Goal: Check status: Check status

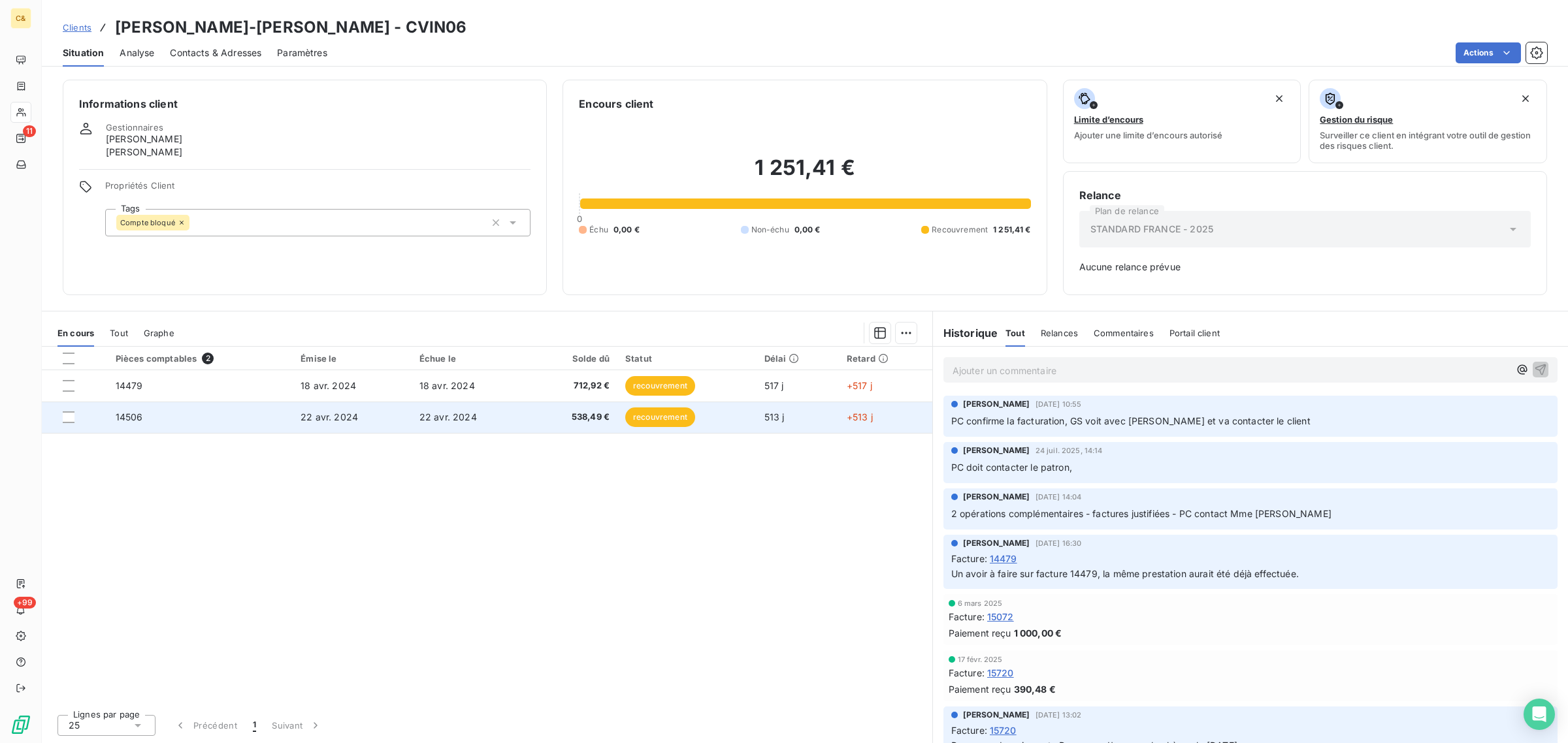
click at [187, 419] on td "14506" at bounding box center [201, 417] width 186 height 31
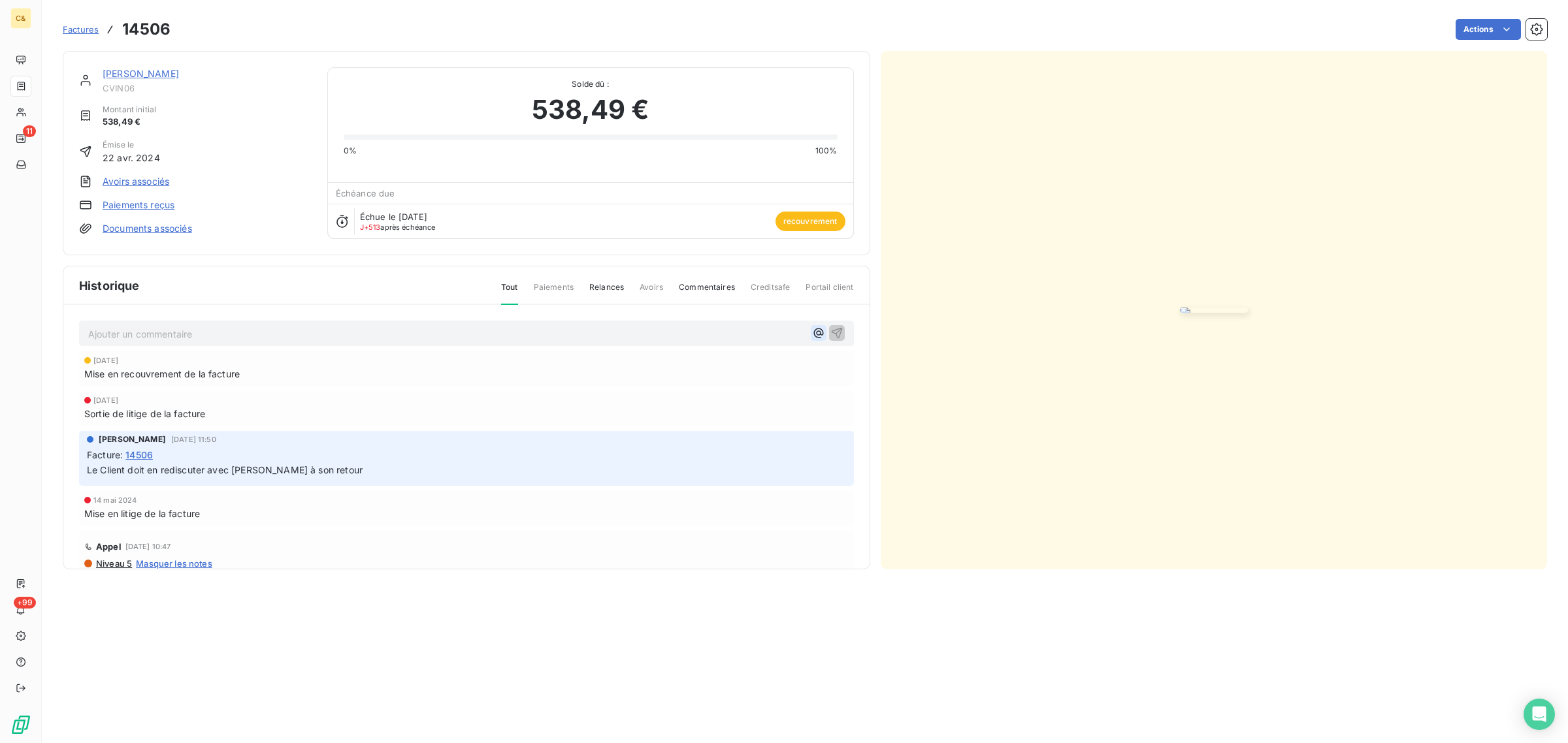
click at [812, 340] on icon "button" at bounding box center [819, 333] width 13 height 13
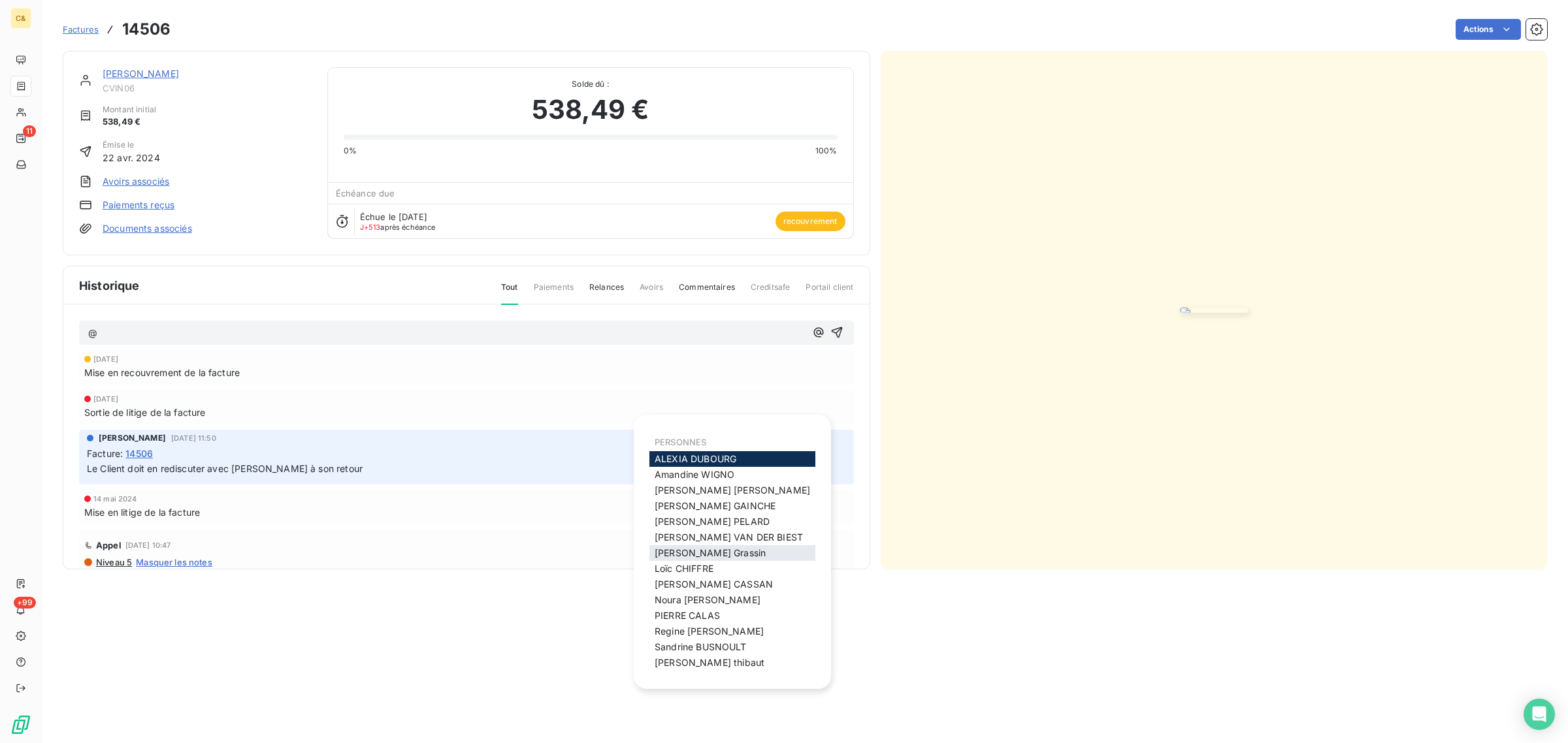
click at [677, 552] on span "[PERSON_NAME]" at bounding box center [711, 553] width 111 height 11
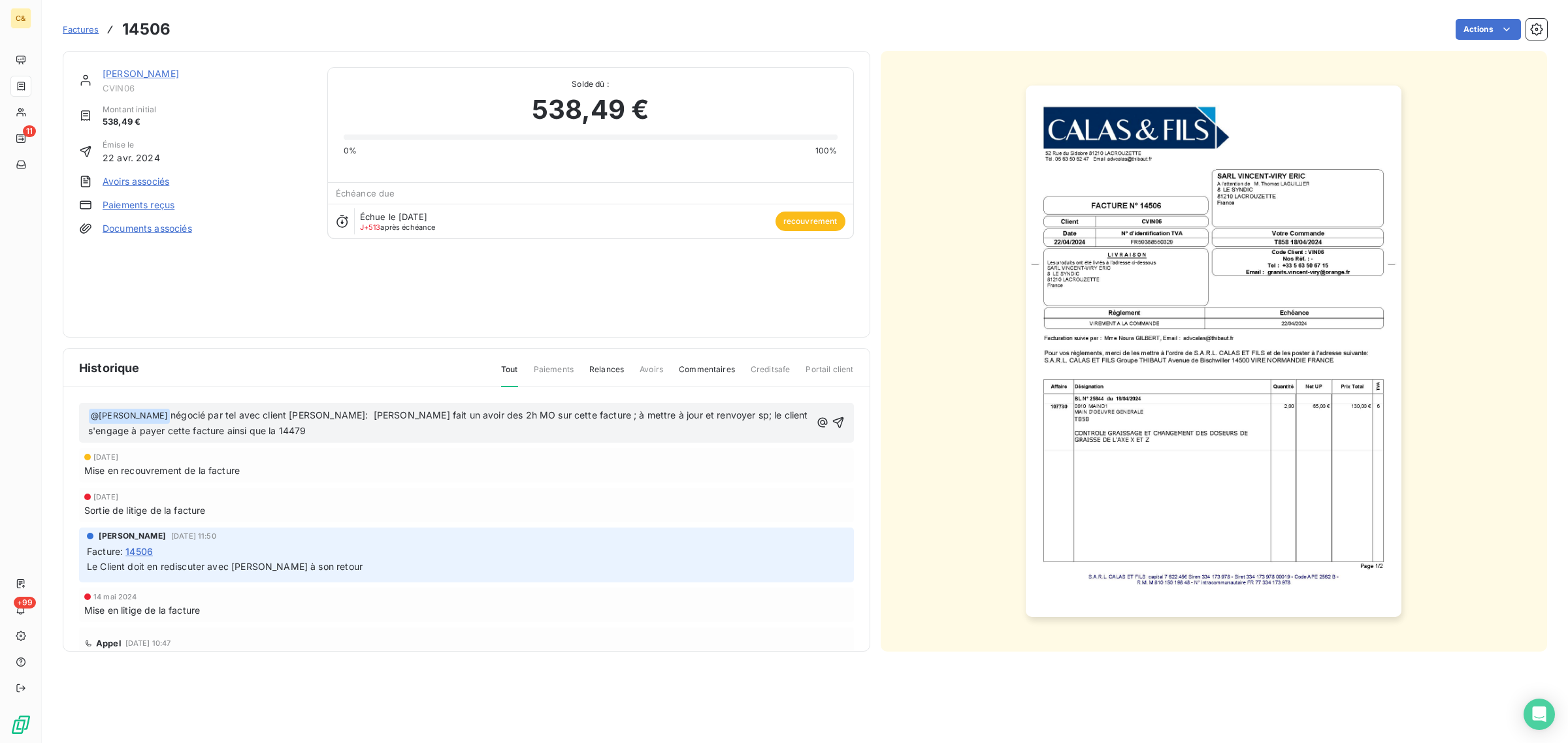
click at [332, 431] on p "﻿ @ [PERSON_NAME] ﻿ négocié par tel avec client [PERSON_NAME]: [PERSON_NAME] fa…" at bounding box center [450, 424] width 723 height 31
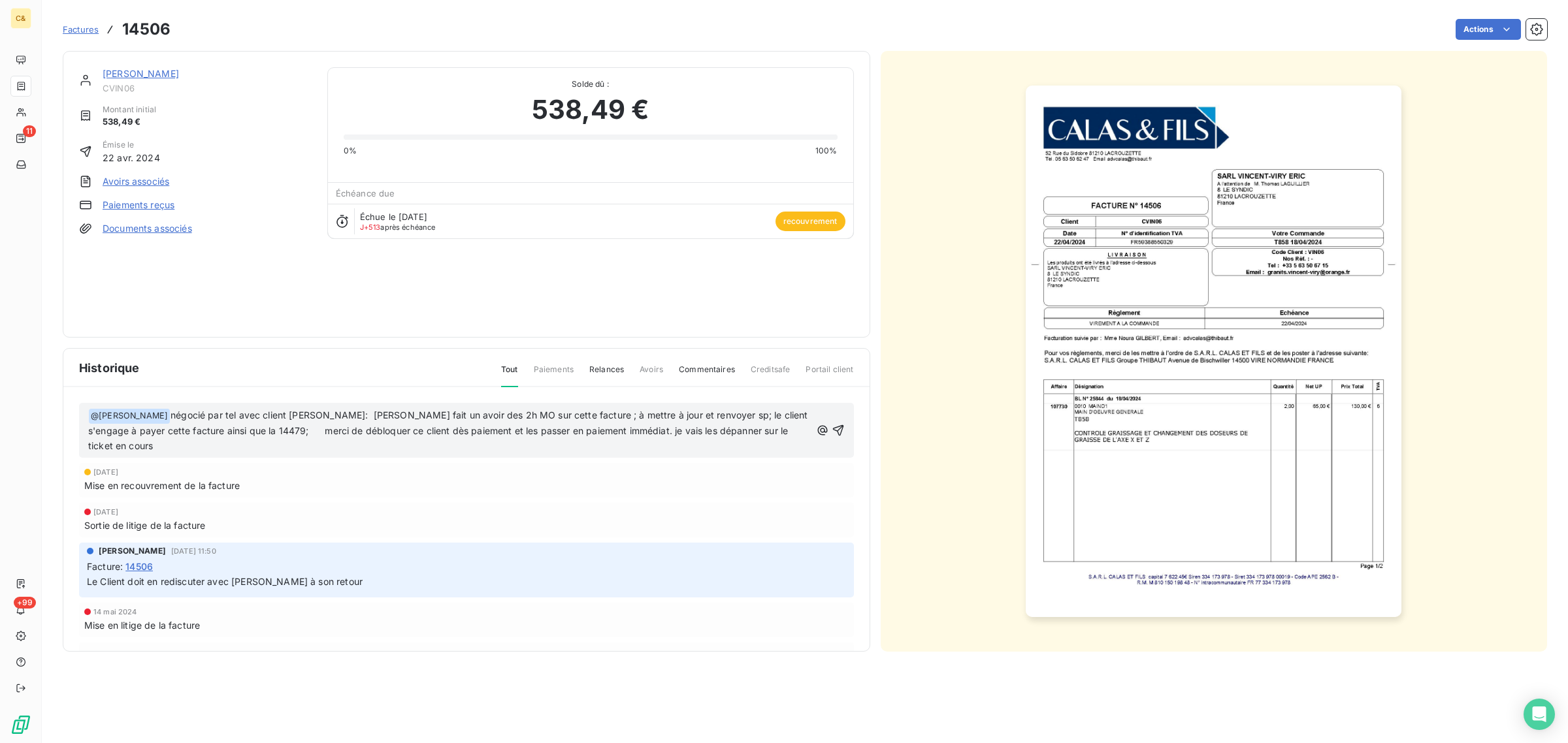
click at [309, 444] on p "﻿ @ [PERSON_NAME] ﻿ négocié par tel avec client [PERSON_NAME]: [PERSON_NAME] fa…" at bounding box center [450, 431] width 723 height 46
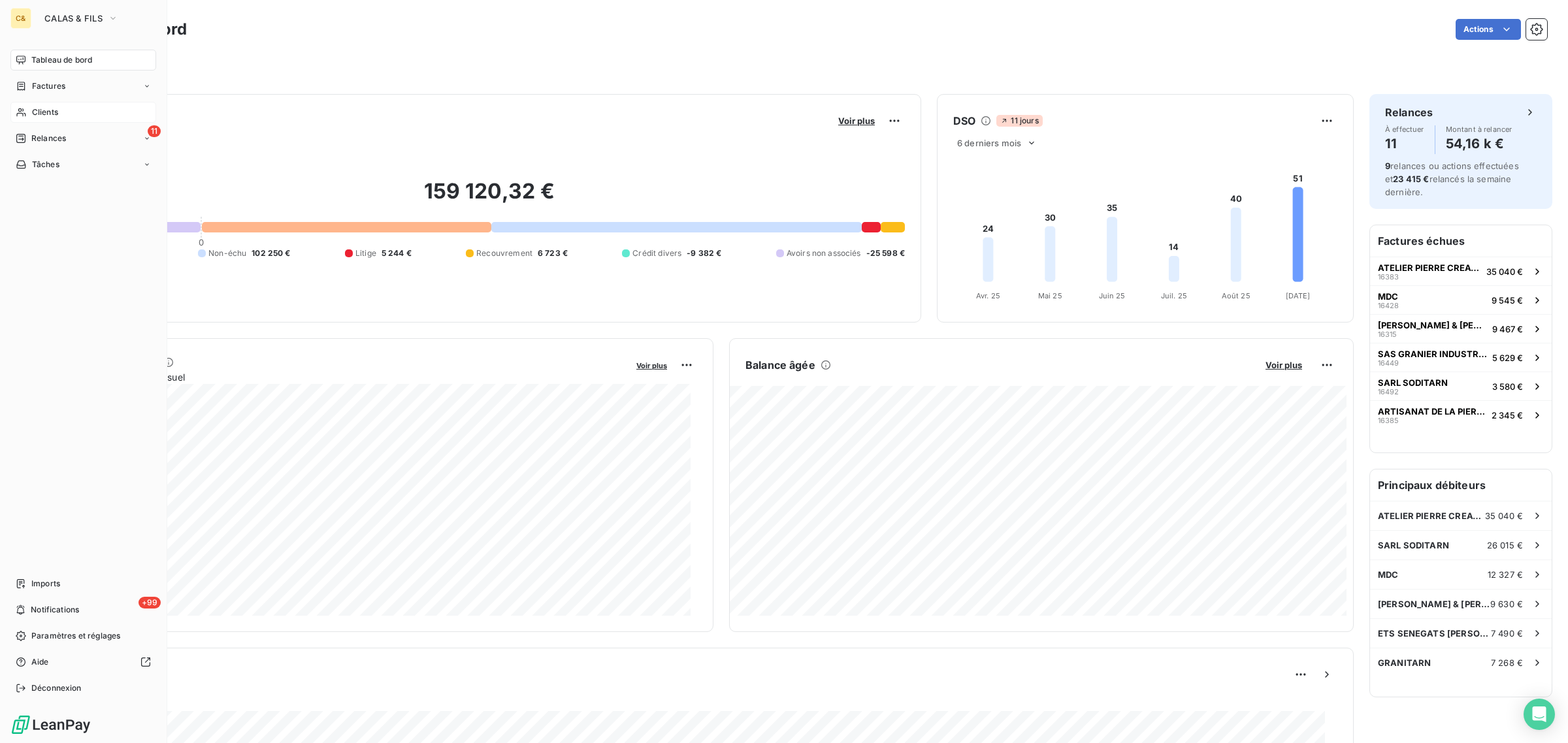
click at [56, 111] on span "Clients" at bounding box center [45, 112] width 26 height 11
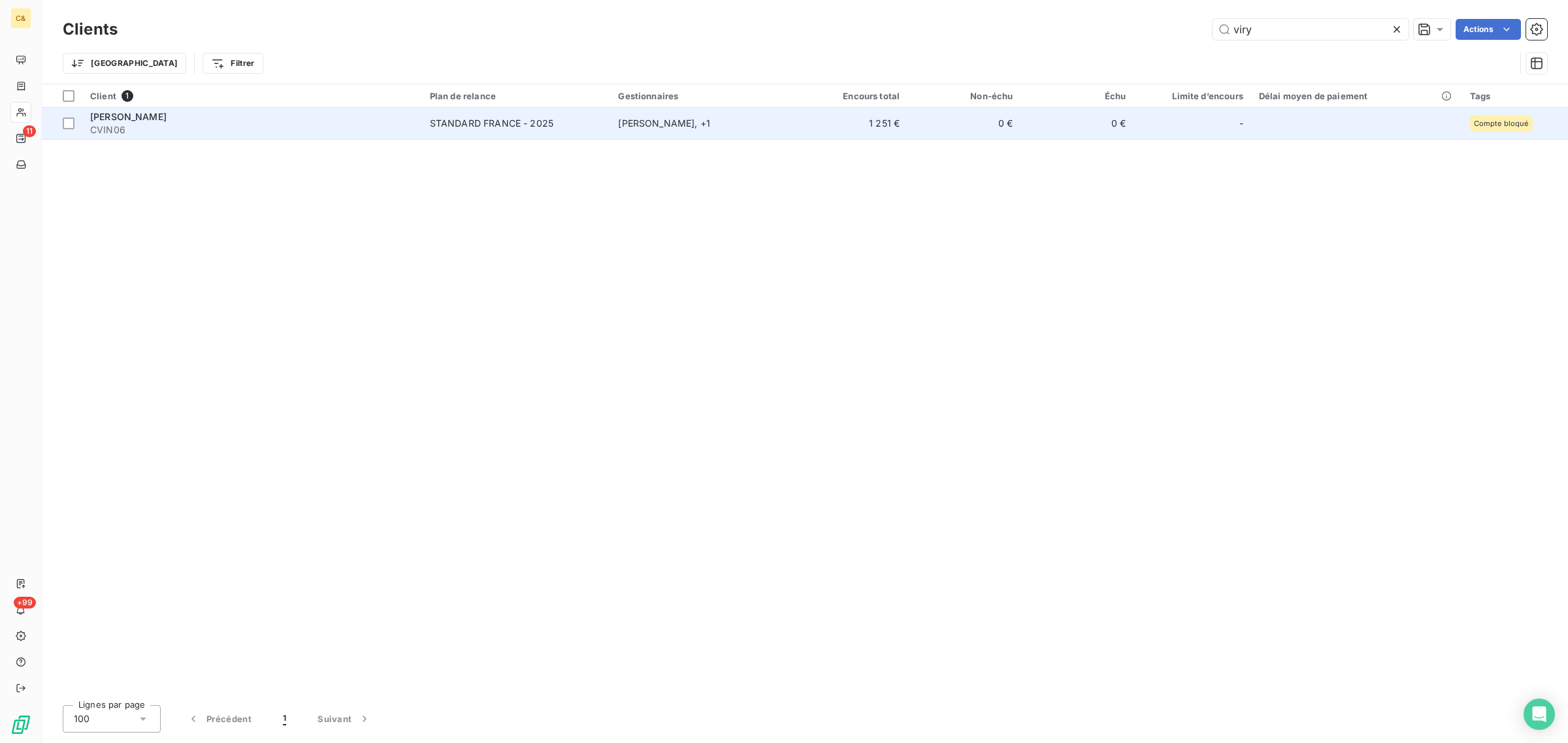
type input "viry"
click at [338, 131] on span "CVIN06" at bounding box center [252, 130] width 324 height 13
